Goal: Contribute content: Contribute content

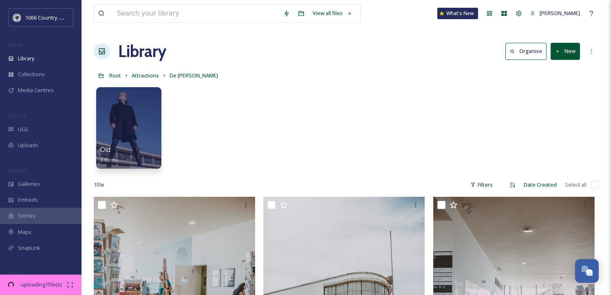
scroll to position [666, 0]
click at [595, 186] on input "checkbox" at bounding box center [595, 185] width 8 height 8
checkbox input "true"
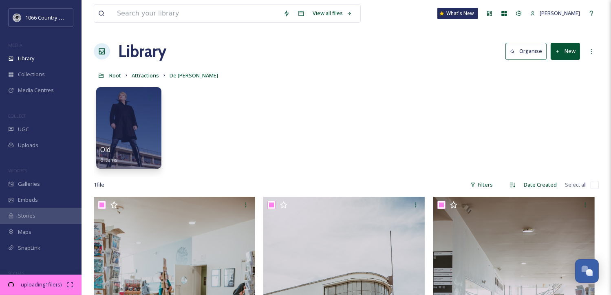
checkbox input "true"
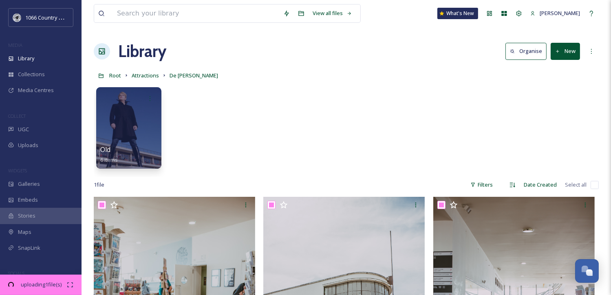
checkbox input "true"
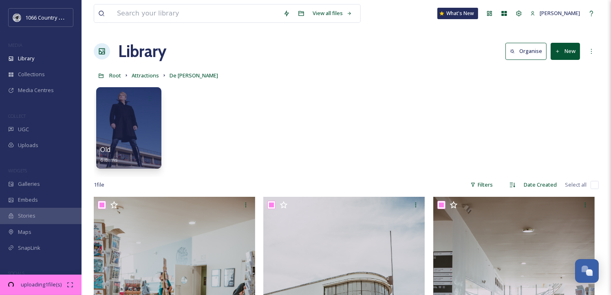
checkbox input "true"
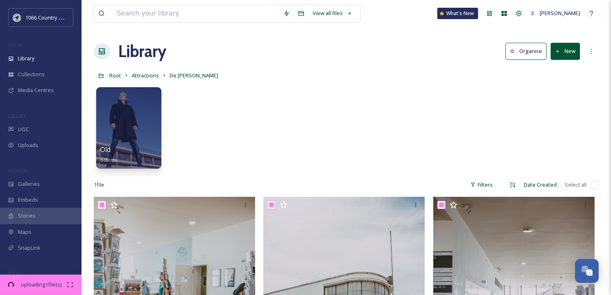
checkbox input "true"
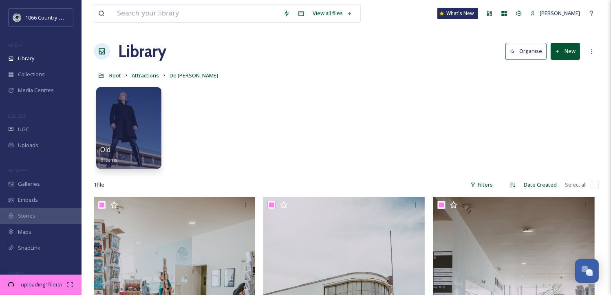
checkbox input "true"
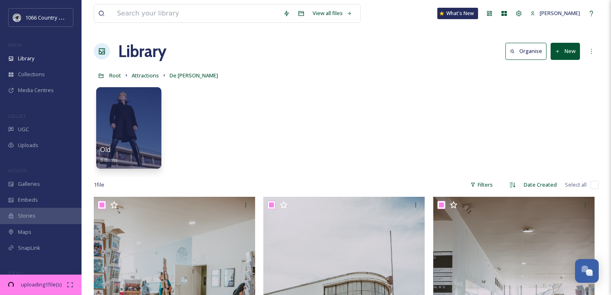
checkbox input "true"
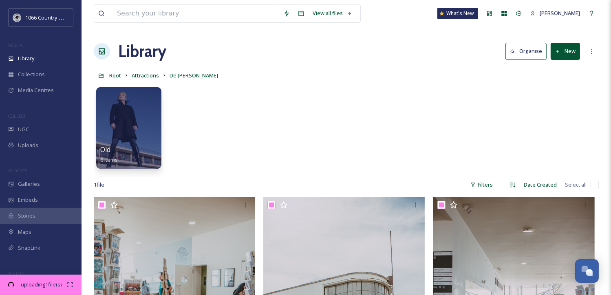
checkbox input "true"
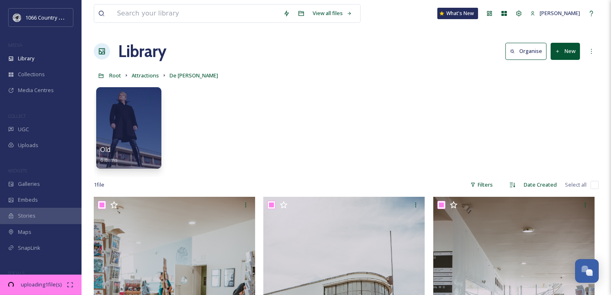
checkbox input "true"
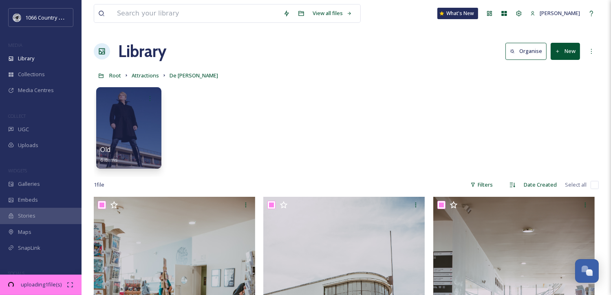
checkbox input "true"
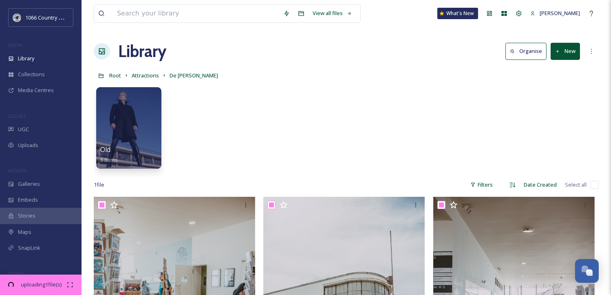
checkbox input "true"
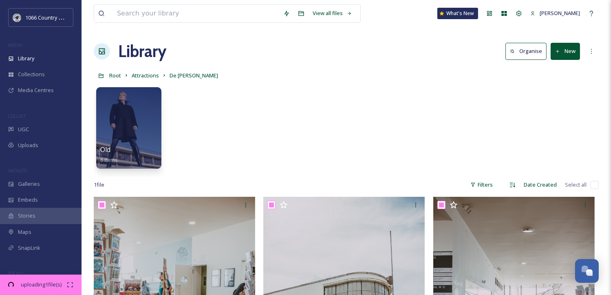
checkbox input "true"
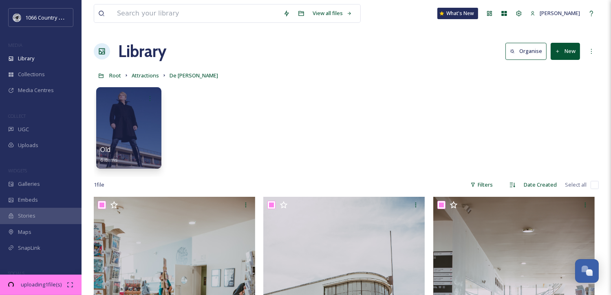
checkbox input "true"
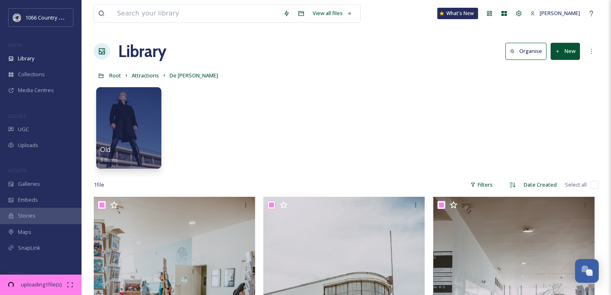
checkbox input "true"
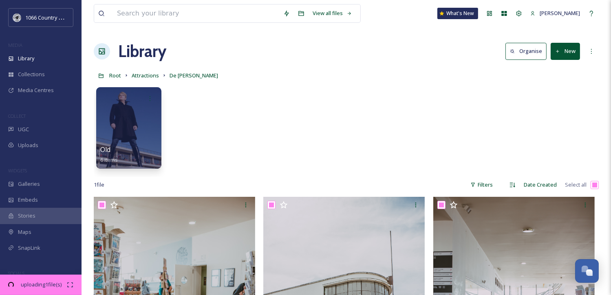
checkbox input "true"
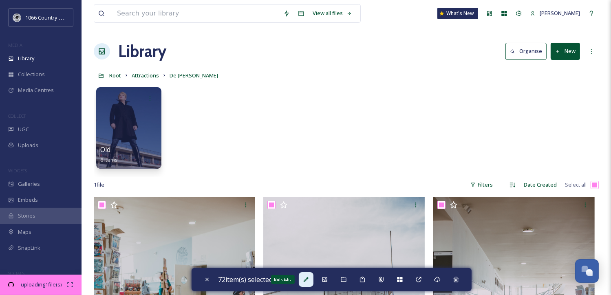
click at [312, 282] on div "Bulk Edit" at bounding box center [306, 279] width 15 height 15
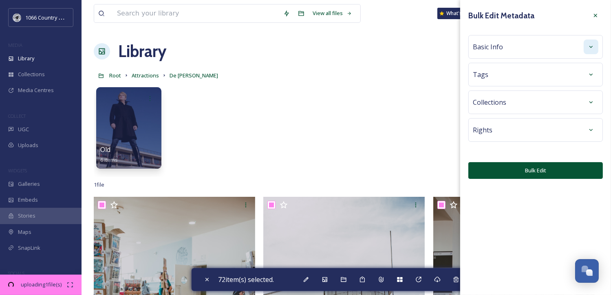
click at [591, 47] on icon at bounding box center [591, 47] width 3 height 2
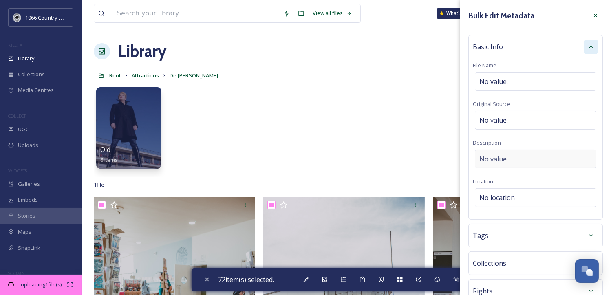
click at [516, 162] on div "No value." at bounding box center [536, 159] width 122 height 19
paste textarea "1066 Photography Campaign 2025 - [PERSON_NAME] Photography”"
type textarea "1066 Photography Campaign 2025 - [PERSON_NAME] Photography”"
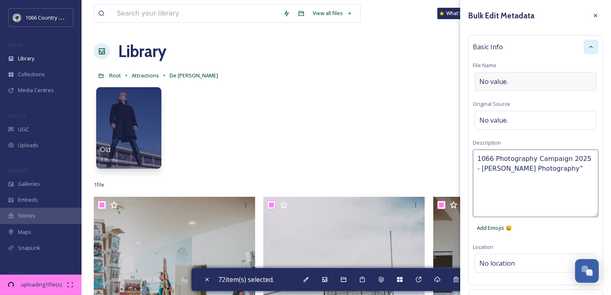
click at [504, 85] on span "No value." at bounding box center [494, 82] width 29 height 10
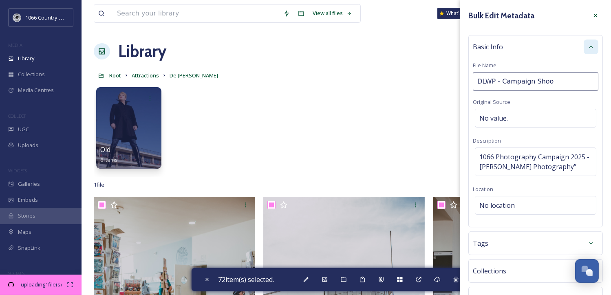
type input "DLWP - Campaign Shoot"
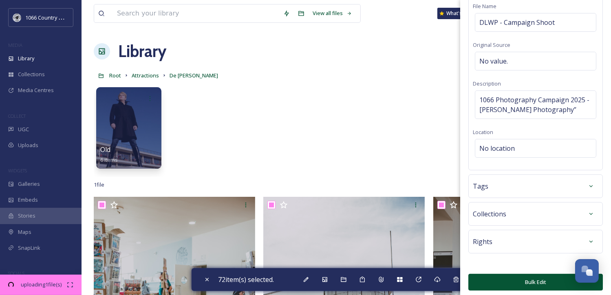
click at [536, 283] on button "Bulk Edit" at bounding box center [536, 282] width 135 height 17
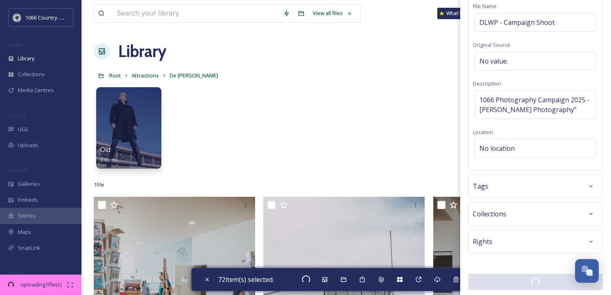
checkbox input "false"
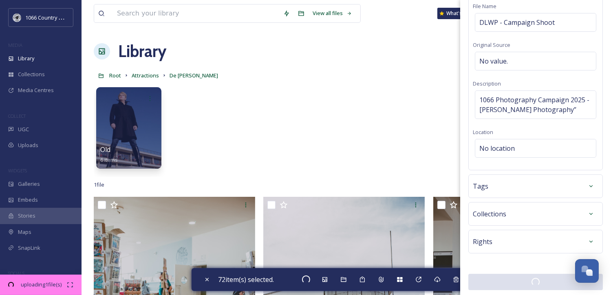
checkbox input "false"
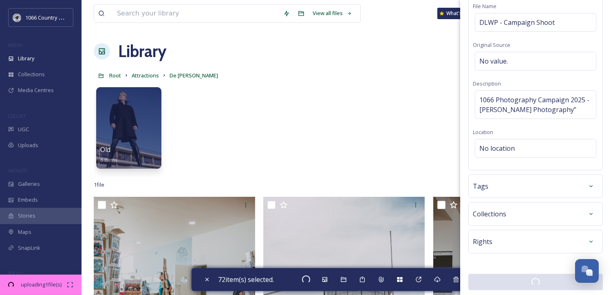
checkbox input "false"
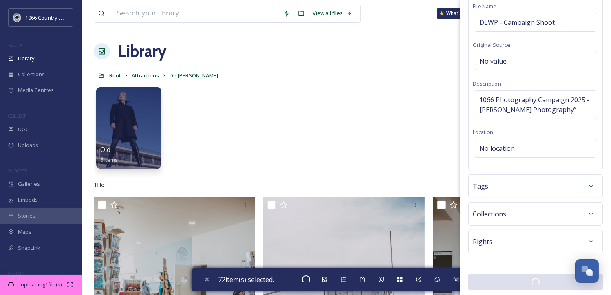
checkbox input "false"
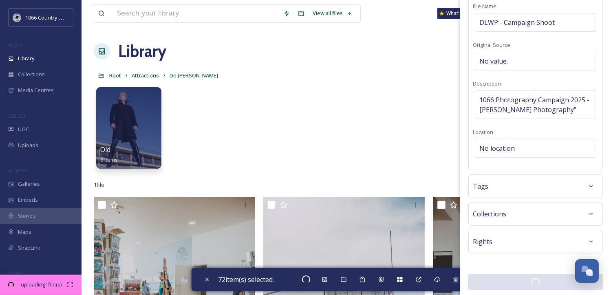
checkbox input "false"
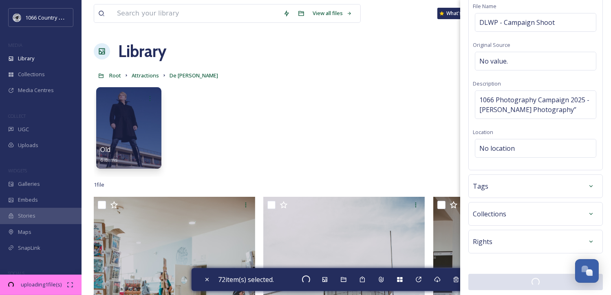
checkbox input "false"
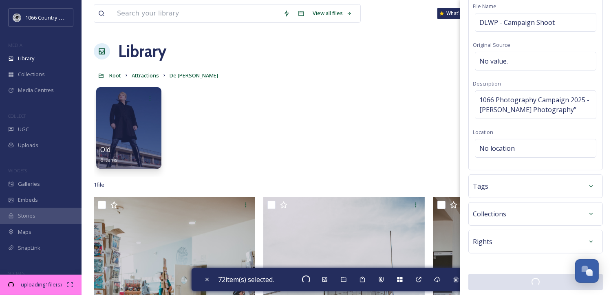
checkbox input "false"
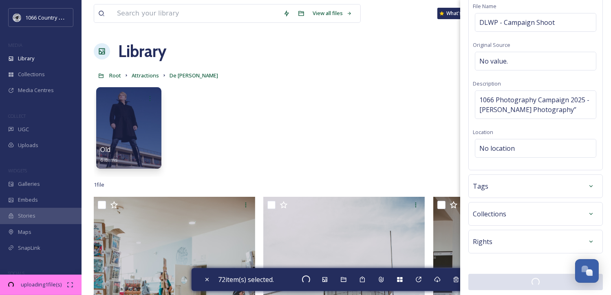
checkbox input "false"
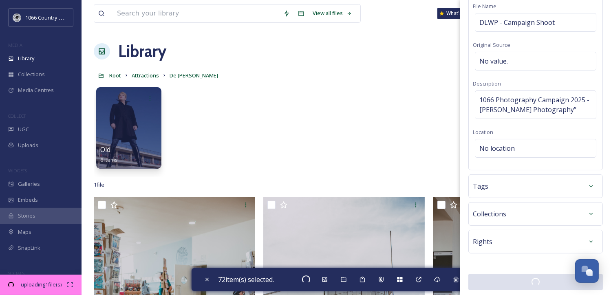
checkbox input "false"
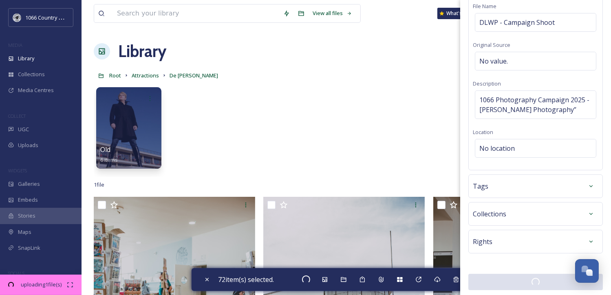
checkbox input "false"
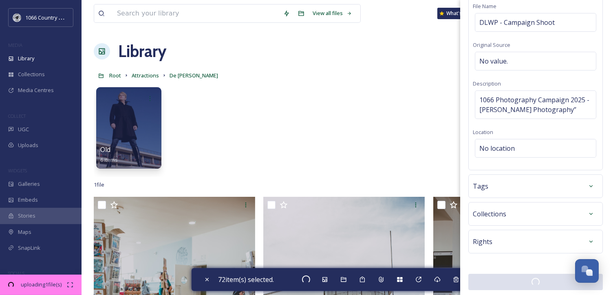
checkbox input "false"
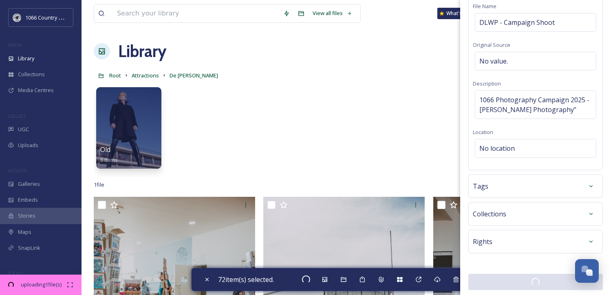
checkbox input "false"
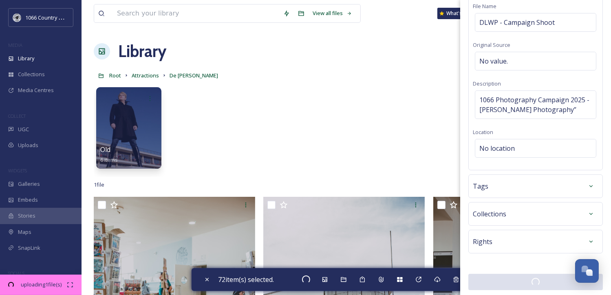
checkbox input "false"
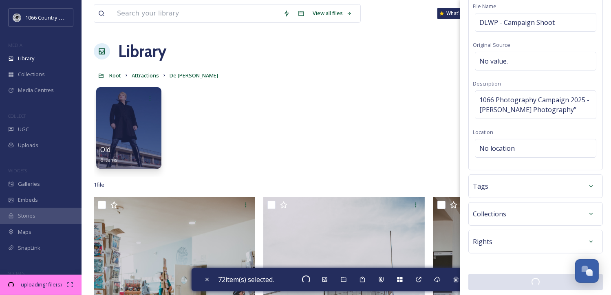
checkbox input "false"
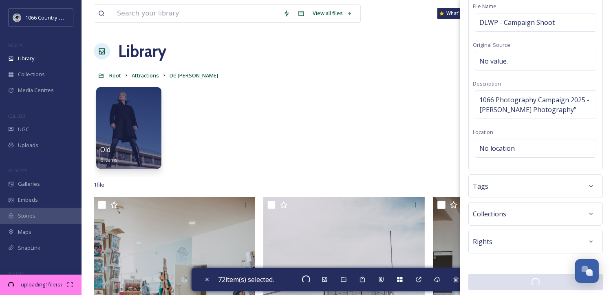
checkbox input "false"
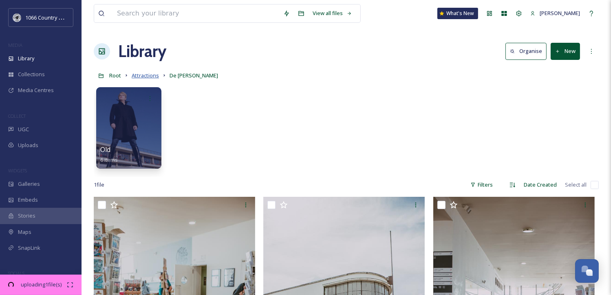
click at [148, 75] on span "Attractions" at bounding box center [145, 75] width 27 height 7
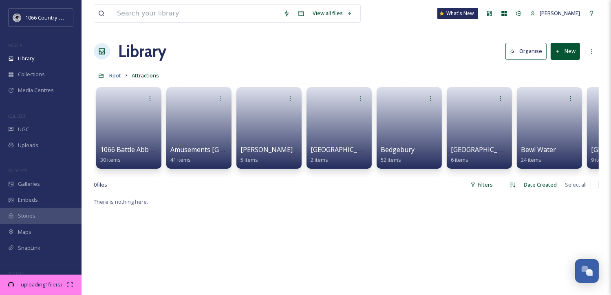
click at [117, 75] on span "Root" at bounding box center [115, 75] width 12 height 7
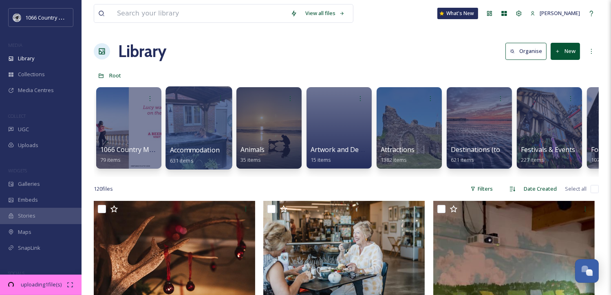
click at [204, 137] on div at bounding box center [199, 127] width 66 height 83
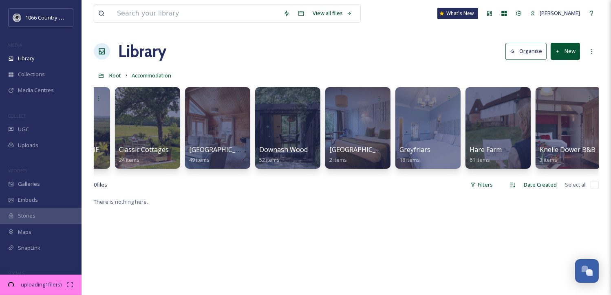
scroll to position [0, 271]
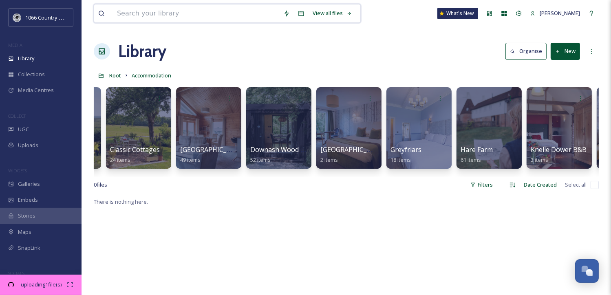
click at [187, 20] on input at bounding box center [196, 13] width 166 height 18
type input "battle mu"
click at [397, 68] on div "Root Accommodation" at bounding box center [346, 75] width 505 height 15
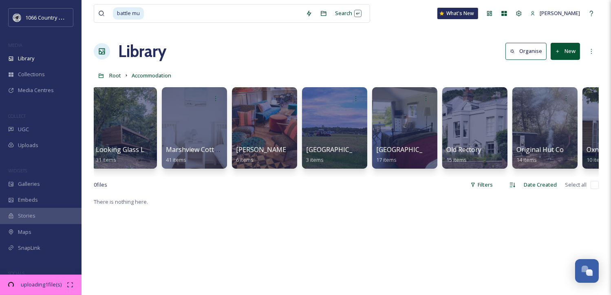
scroll to position [0, 847]
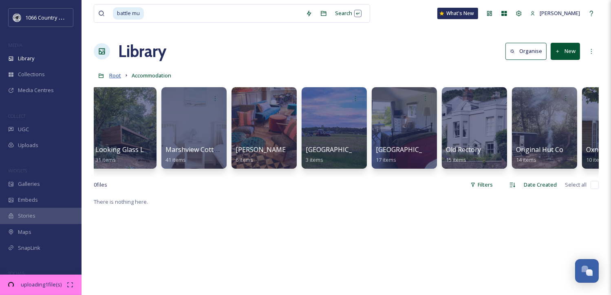
click at [115, 75] on span "Root" at bounding box center [115, 75] width 12 height 7
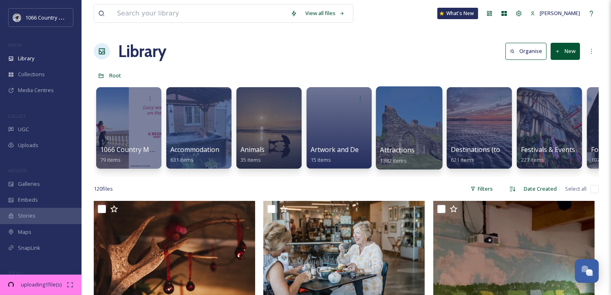
click at [401, 126] on div at bounding box center [409, 127] width 66 height 83
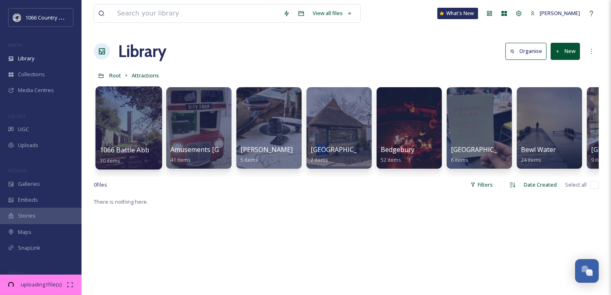
click at [132, 140] on div at bounding box center [128, 127] width 66 height 83
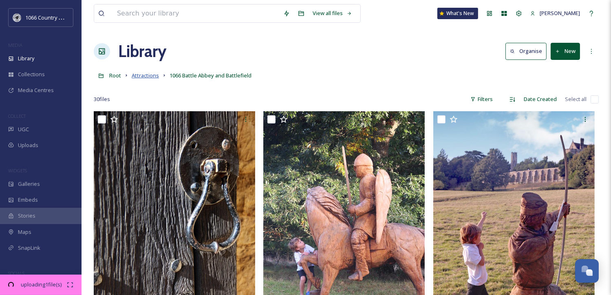
click at [149, 76] on span "Attractions" at bounding box center [145, 75] width 27 height 7
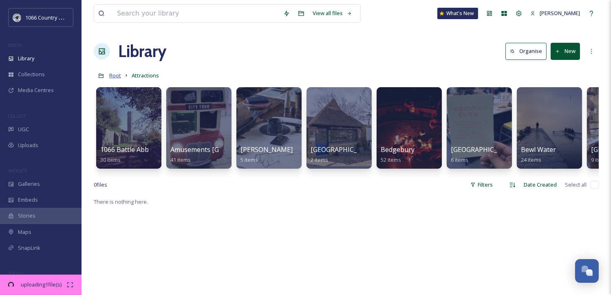
click at [119, 75] on span "Root" at bounding box center [115, 75] width 12 height 7
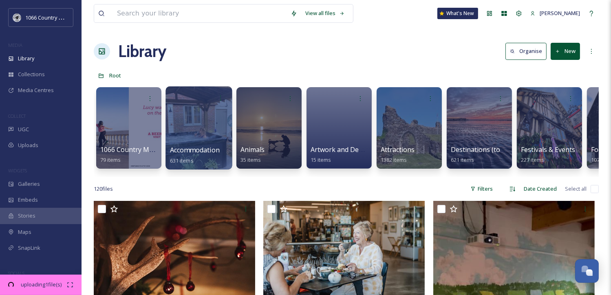
click at [200, 128] on div at bounding box center [199, 127] width 66 height 83
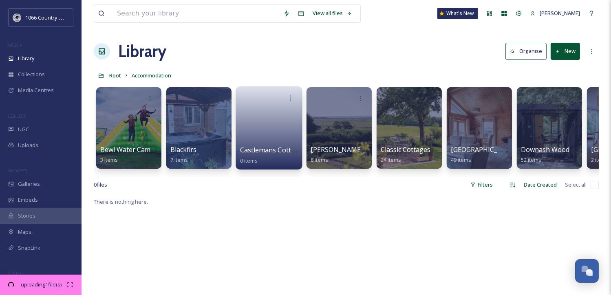
click at [261, 140] on link at bounding box center [269, 126] width 58 height 40
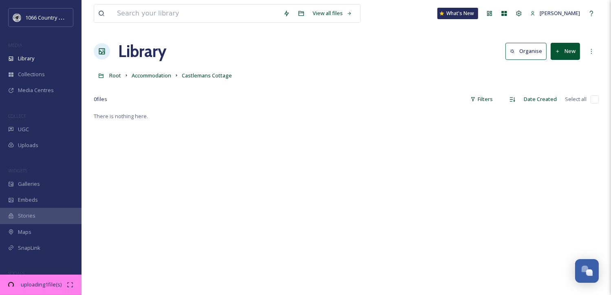
click at [569, 53] on button "New" at bounding box center [565, 51] width 29 height 17
click at [565, 66] on span "File Upload" at bounding box center [562, 70] width 27 height 8
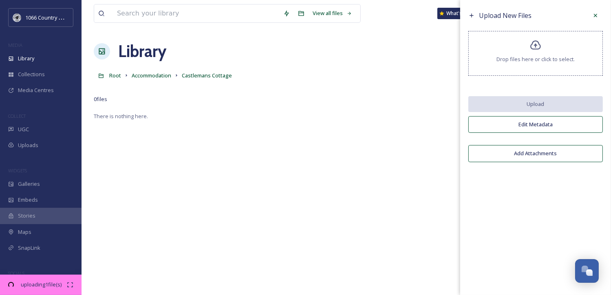
click at [539, 58] on span "Drop files here or click to select." at bounding box center [536, 59] width 78 height 8
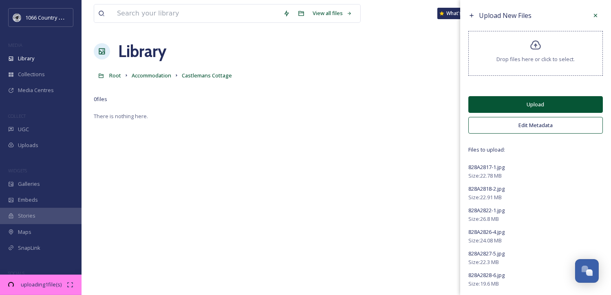
click at [532, 107] on button "Upload" at bounding box center [536, 104] width 135 height 17
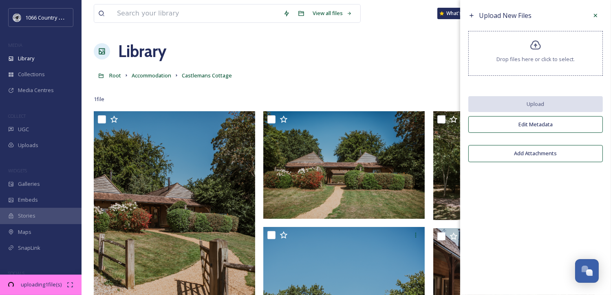
click at [593, 19] on div at bounding box center [596, 15] width 15 height 15
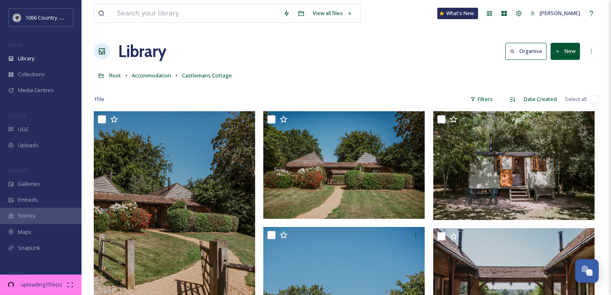
click at [595, 97] on input "checkbox" at bounding box center [595, 99] width 8 height 8
checkbox input "true"
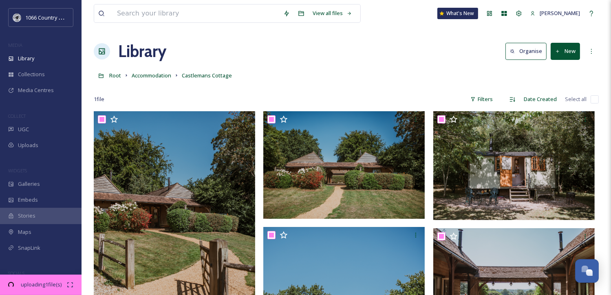
checkbox input "true"
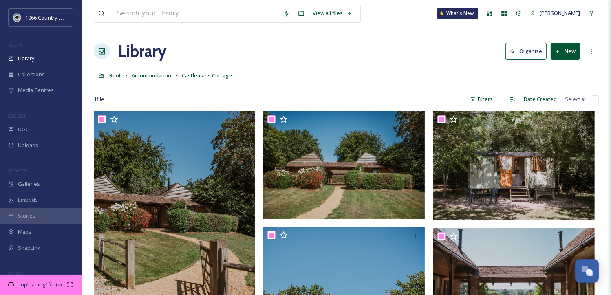
checkbox input "true"
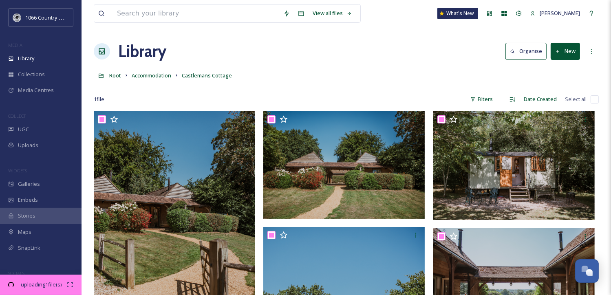
checkbox input "true"
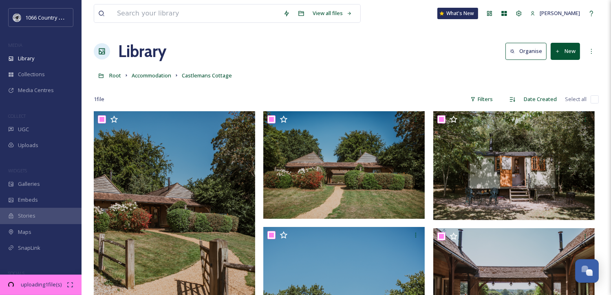
checkbox input "true"
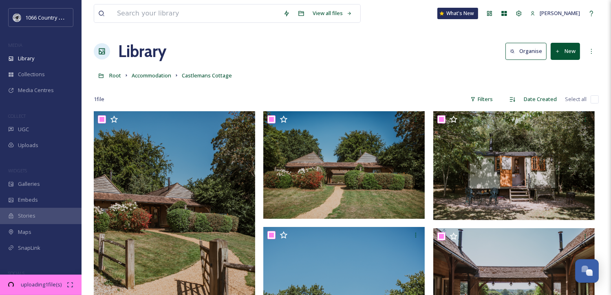
checkbox input "true"
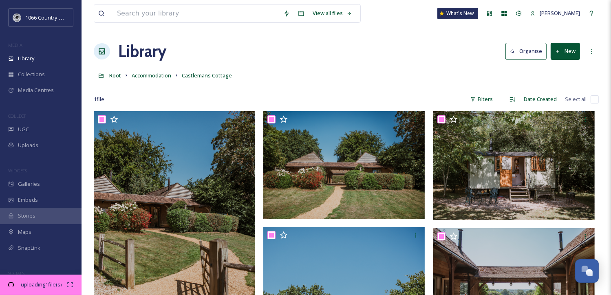
checkbox input "true"
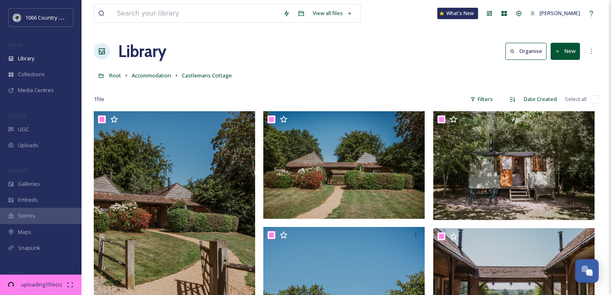
checkbox input "true"
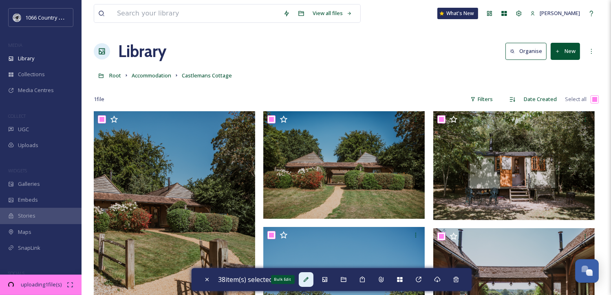
click at [308, 277] on icon at bounding box center [306, 280] width 7 height 7
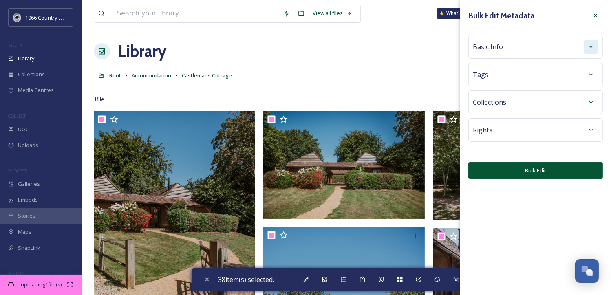
click at [586, 52] on div at bounding box center [591, 47] width 15 height 15
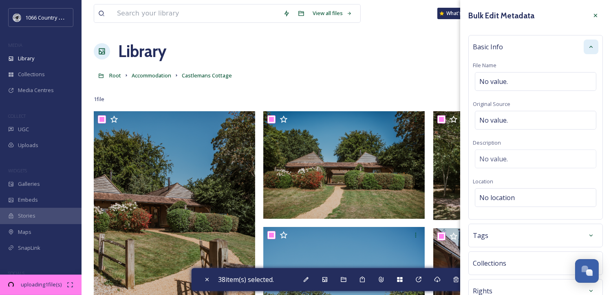
scroll to position [51, 0]
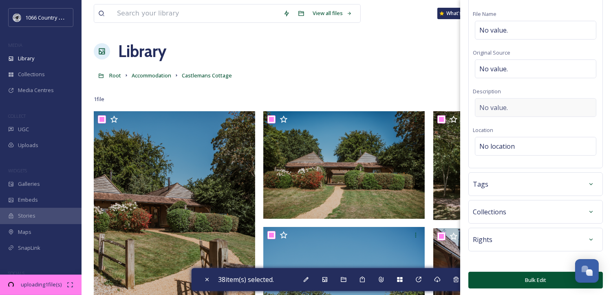
click at [489, 106] on span "No value." at bounding box center [494, 108] width 29 height 10
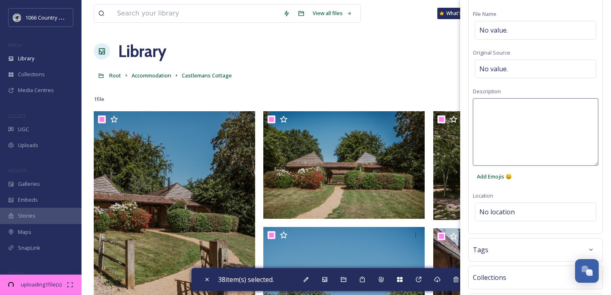
click at [486, 113] on textarea at bounding box center [536, 132] width 126 height 68
paste textarea "1066 Photography Campaign 2025 - [PERSON_NAME] Photography”"
type textarea "1066 Photography Campaign 2025 - [PERSON_NAME] Photography”"
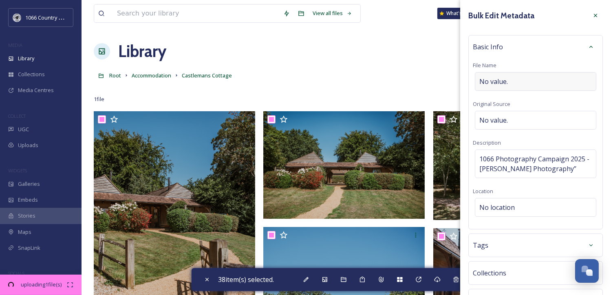
click at [507, 83] on span "No value." at bounding box center [494, 82] width 29 height 10
type input "Castlemans Cottage"
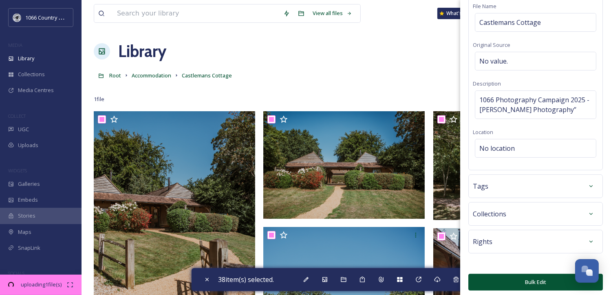
click at [520, 279] on button "Bulk Edit" at bounding box center [536, 282] width 135 height 17
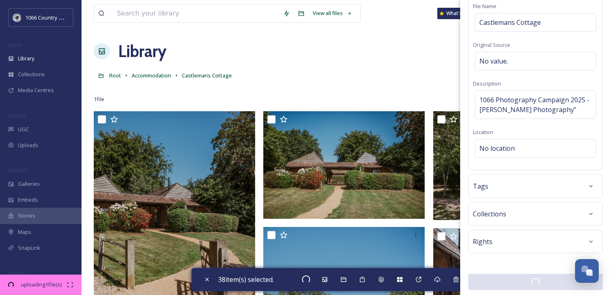
checkbox input "false"
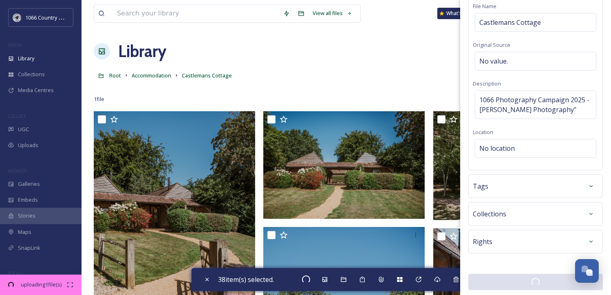
checkbox input "false"
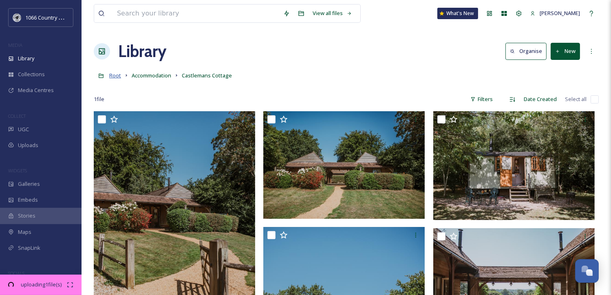
click at [120, 78] on span "Root" at bounding box center [115, 75] width 12 height 7
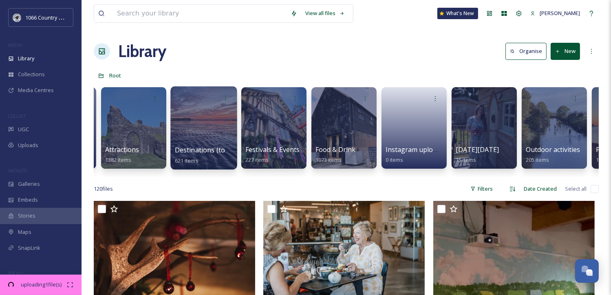
scroll to position [0, 284]
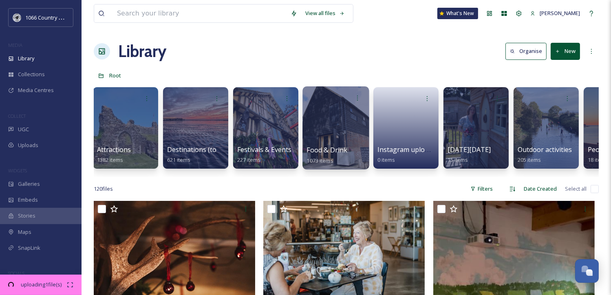
click at [323, 123] on div at bounding box center [336, 127] width 66 height 83
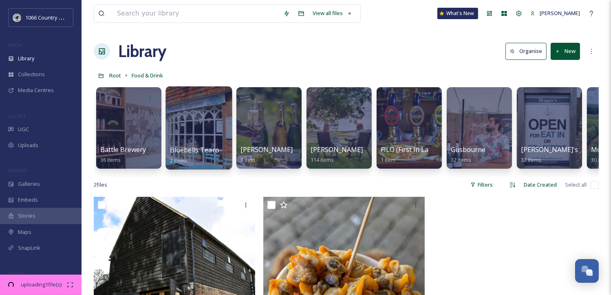
click at [184, 134] on div at bounding box center [199, 127] width 66 height 83
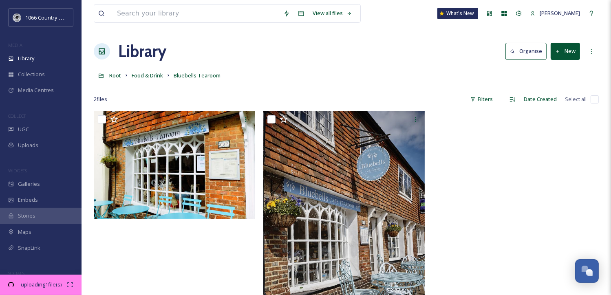
click at [561, 53] on button "New" at bounding box center [565, 51] width 29 height 17
click at [555, 71] on span "File Upload" at bounding box center [562, 70] width 27 height 8
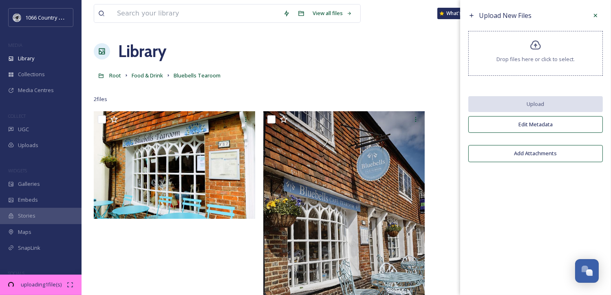
click at [513, 56] on span "Drop files here or click to select." at bounding box center [536, 59] width 78 height 8
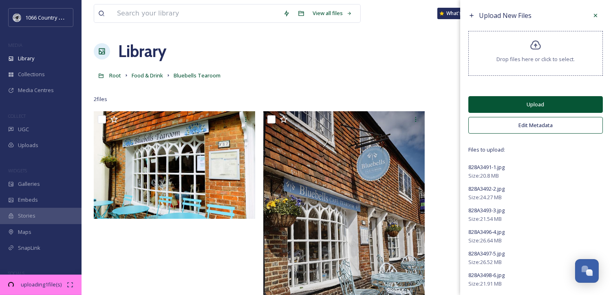
click at [554, 106] on button "Upload" at bounding box center [536, 104] width 135 height 17
